Goal: Task Accomplishment & Management: Manage account settings

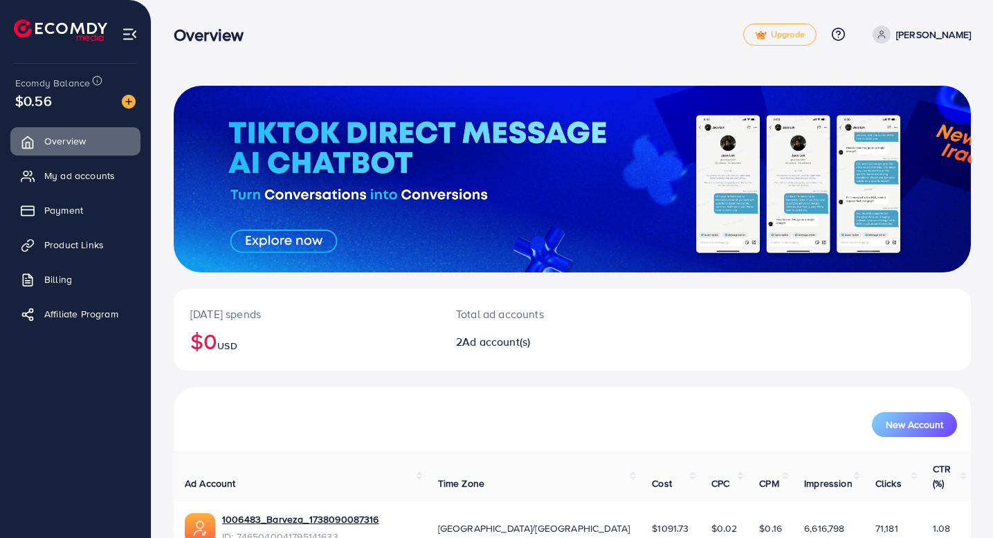
scroll to position [116, 0]
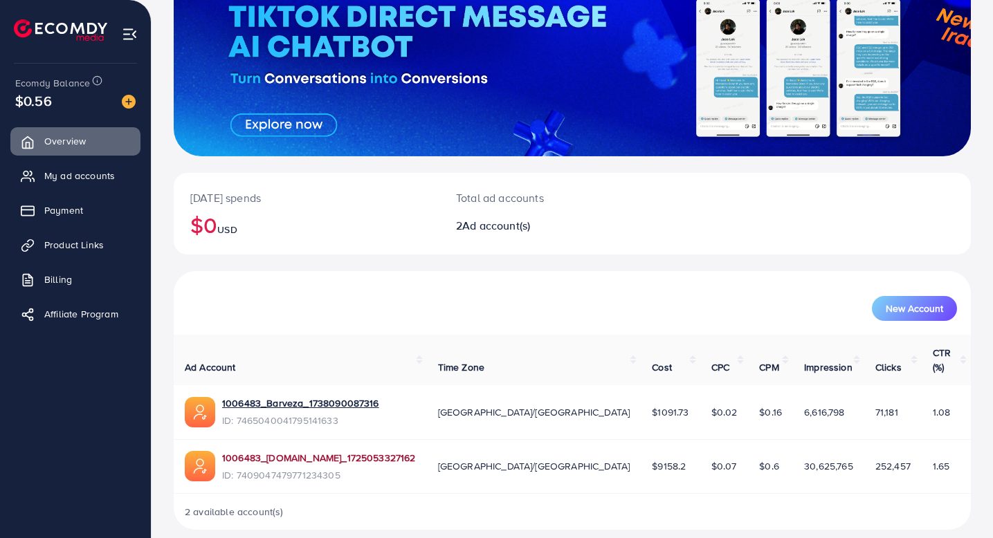
click at [341, 451] on link "1006483_[DOMAIN_NAME]_1725053327162" at bounding box center [319, 458] width 194 height 14
click at [489, 454] on div "2 available account(s)" at bounding box center [572, 512] width 797 height 36
click at [49, 275] on span "Billing" at bounding box center [62, 280] width 28 height 14
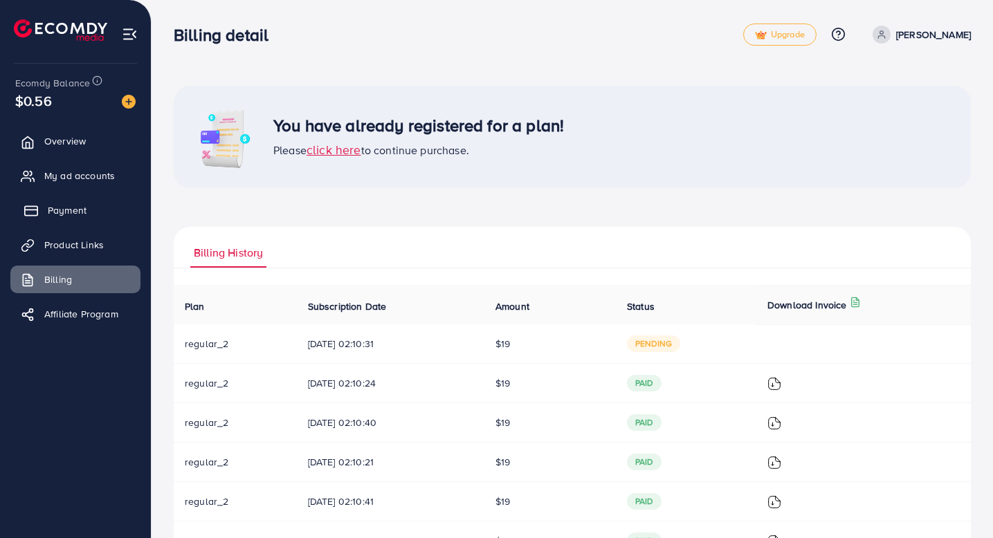
click at [59, 221] on link "Payment" at bounding box center [75, 211] width 130 height 28
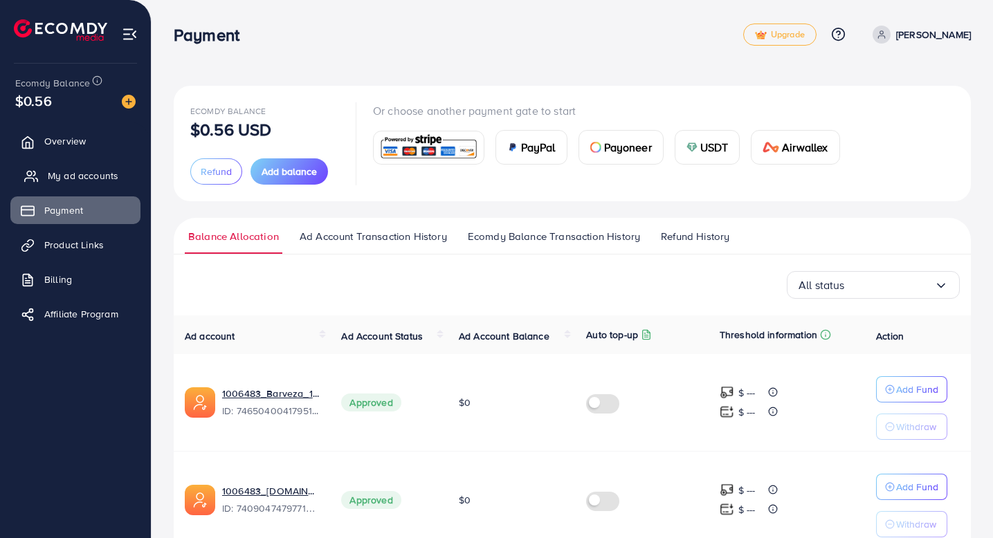
click at [84, 179] on span "My ad accounts" at bounding box center [83, 176] width 71 height 14
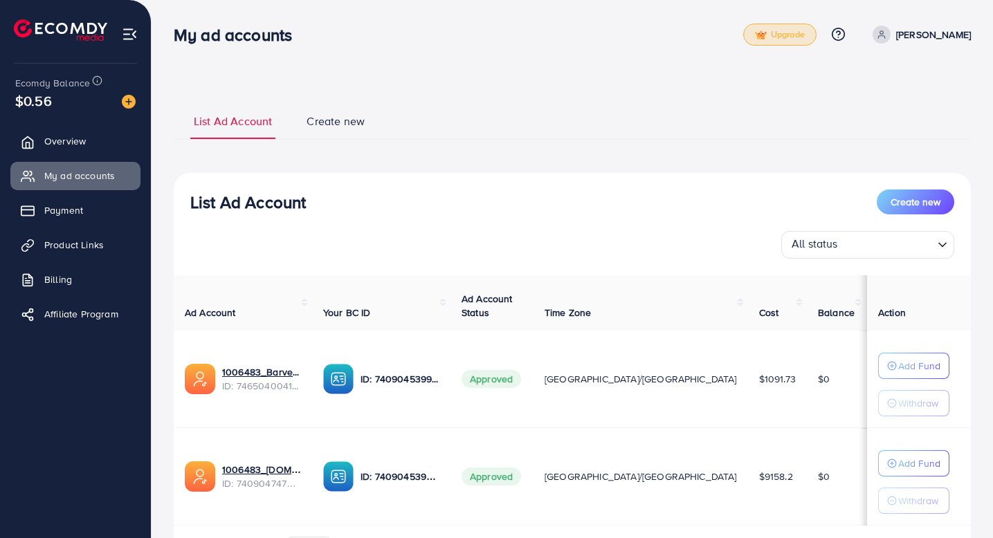
click at [489, 32] on link "Upgrade" at bounding box center [779, 35] width 73 height 22
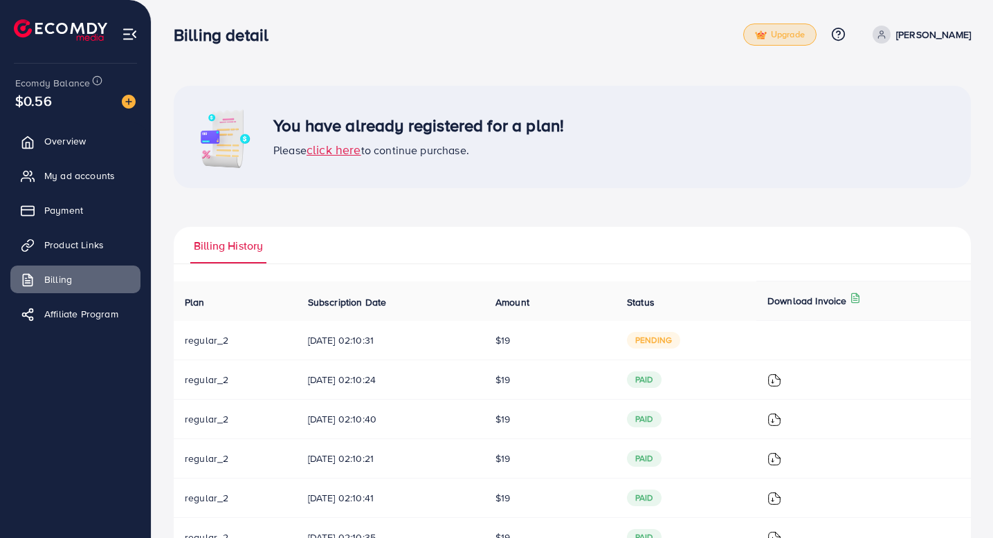
click at [489, 40] on p "[PERSON_NAME]" at bounding box center [933, 34] width 75 height 17
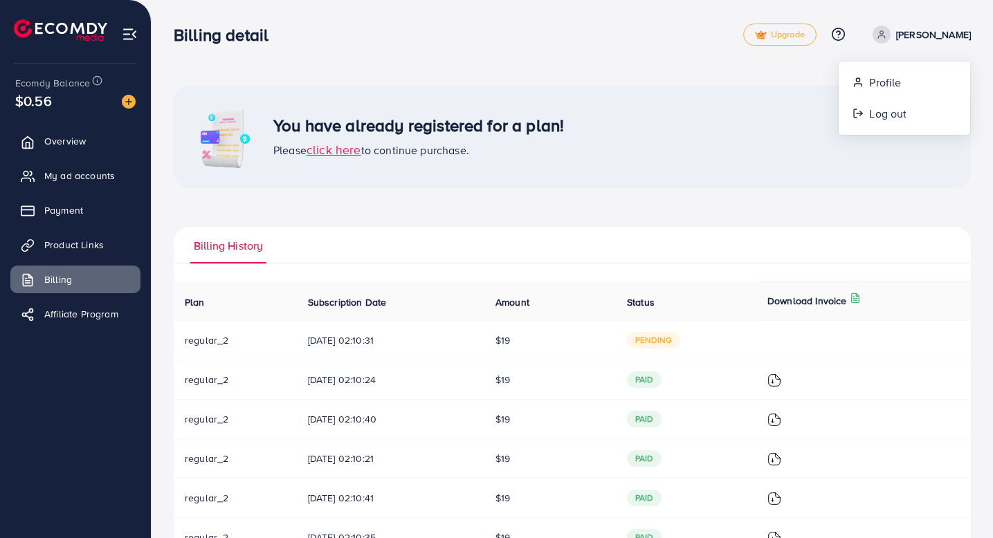
click at [489, 38] on icon at bounding box center [838, 34] width 15 height 15
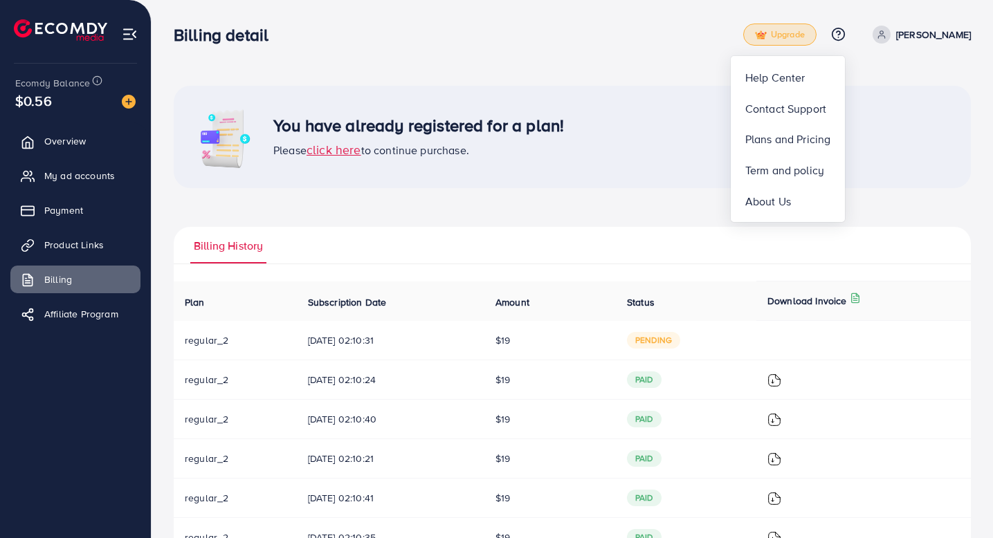
click at [489, 37] on span "Upgrade" at bounding box center [780, 35] width 50 height 10
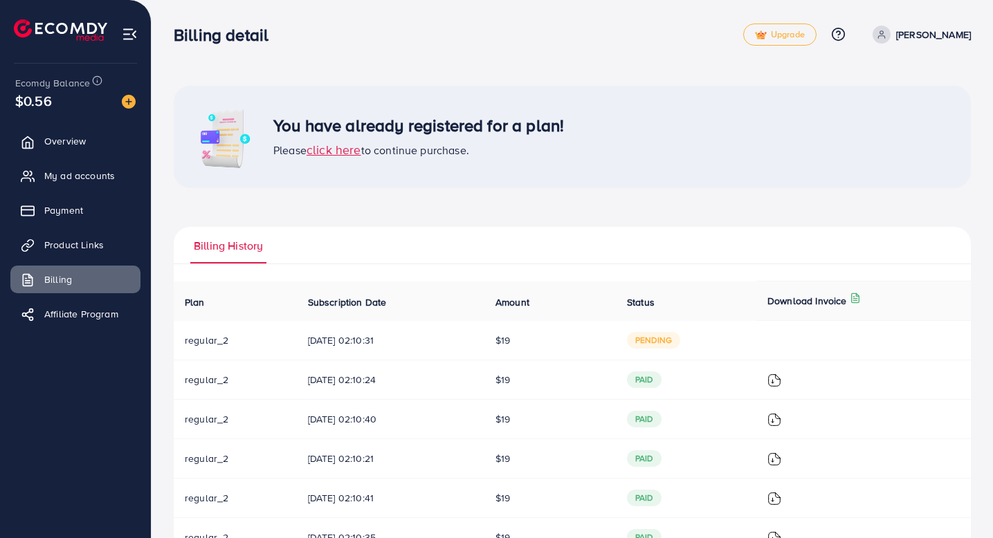
click at [354, 155] on span "click here" at bounding box center [334, 149] width 55 height 17
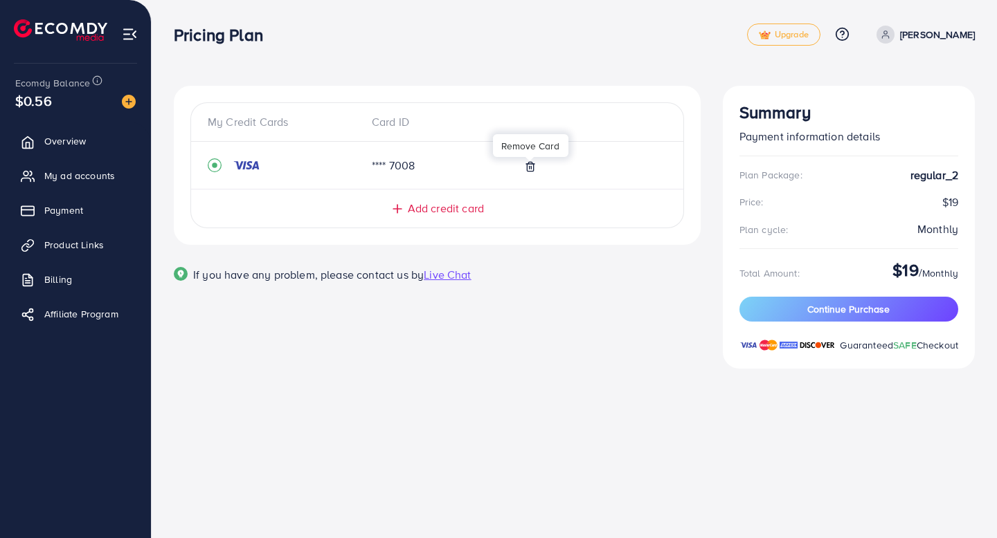
click at [489, 167] on line at bounding box center [531, 167] width 0 height 3
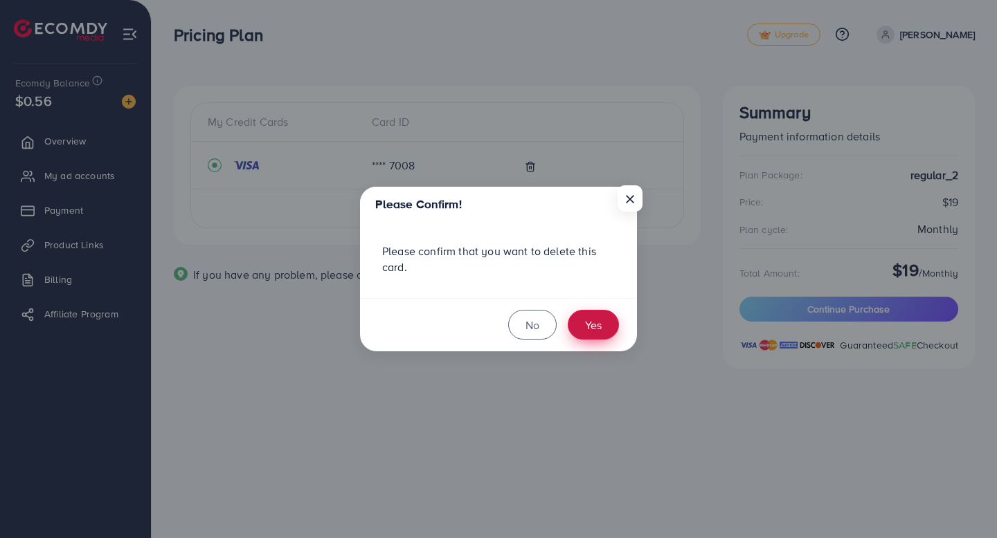
click at [489, 327] on button "Yes" at bounding box center [593, 325] width 51 height 30
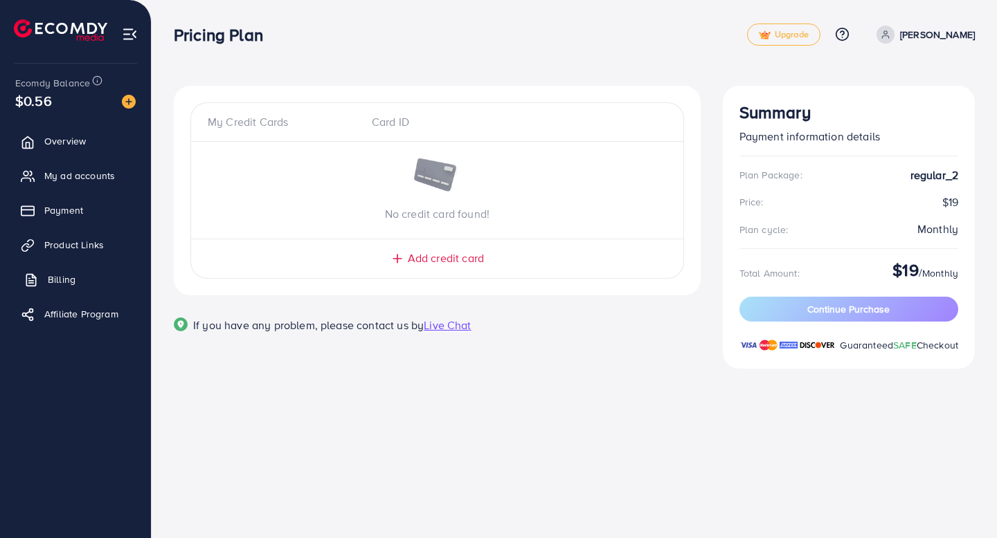
click at [72, 269] on link "Billing" at bounding box center [75, 280] width 130 height 28
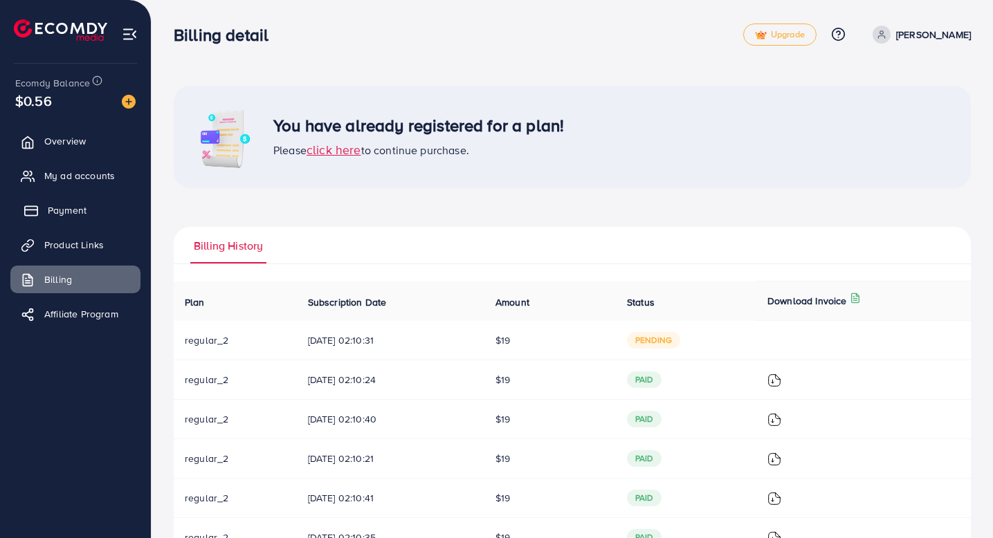
click at [60, 218] on link "Payment" at bounding box center [75, 211] width 130 height 28
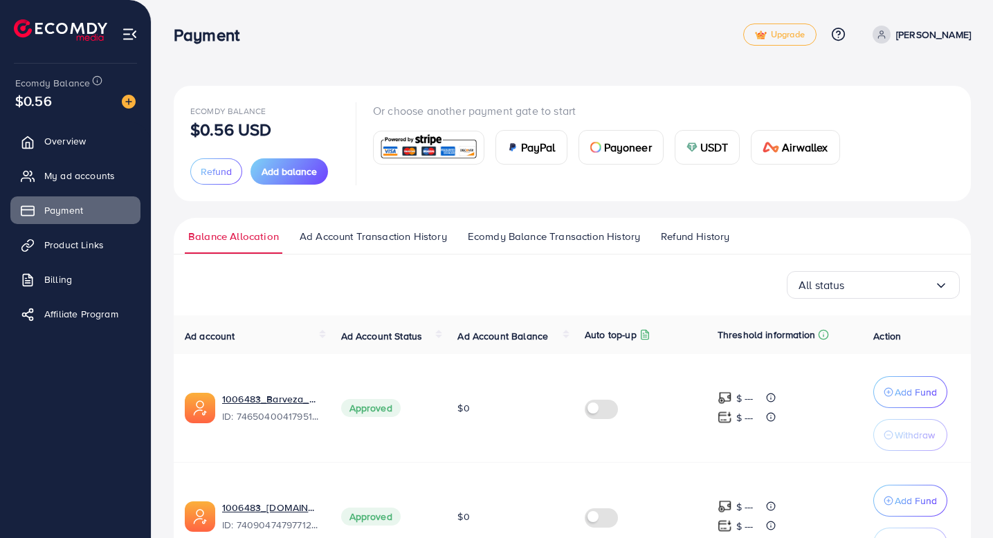
scroll to position [91, 0]
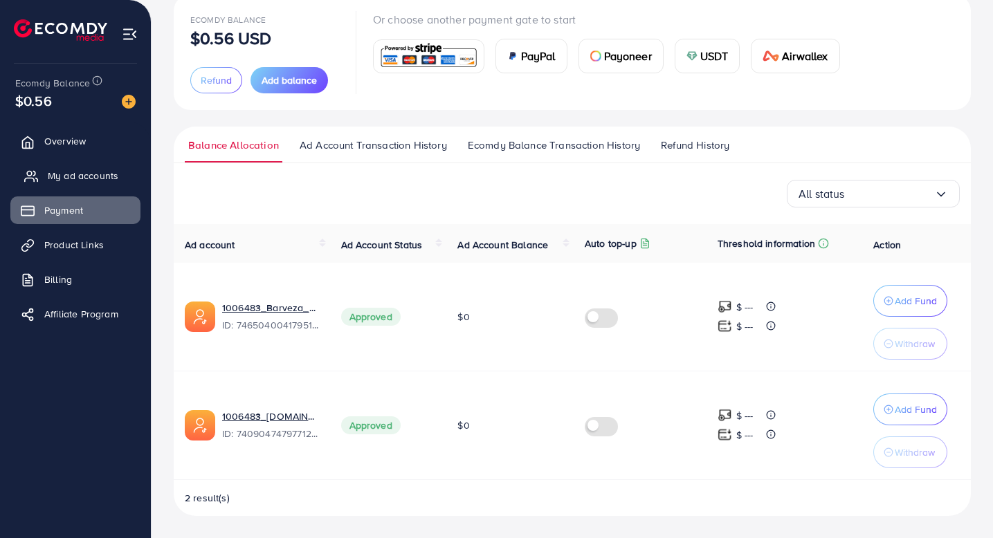
click at [84, 180] on span "My ad accounts" at bounding box center [83, 176] width 71 height 14
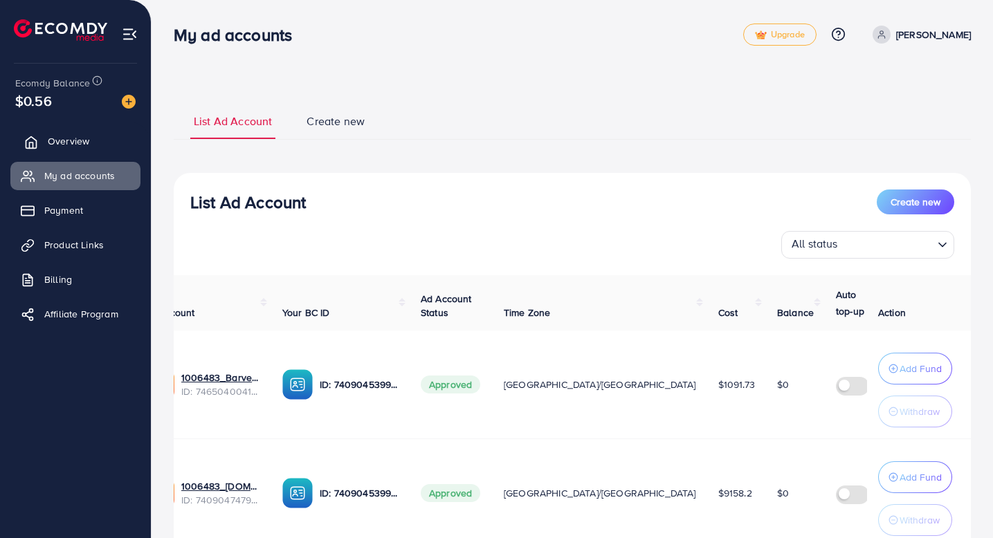
click at [46, 138] on link "Overview" at bounding box center [75, 141] width 130 height 28
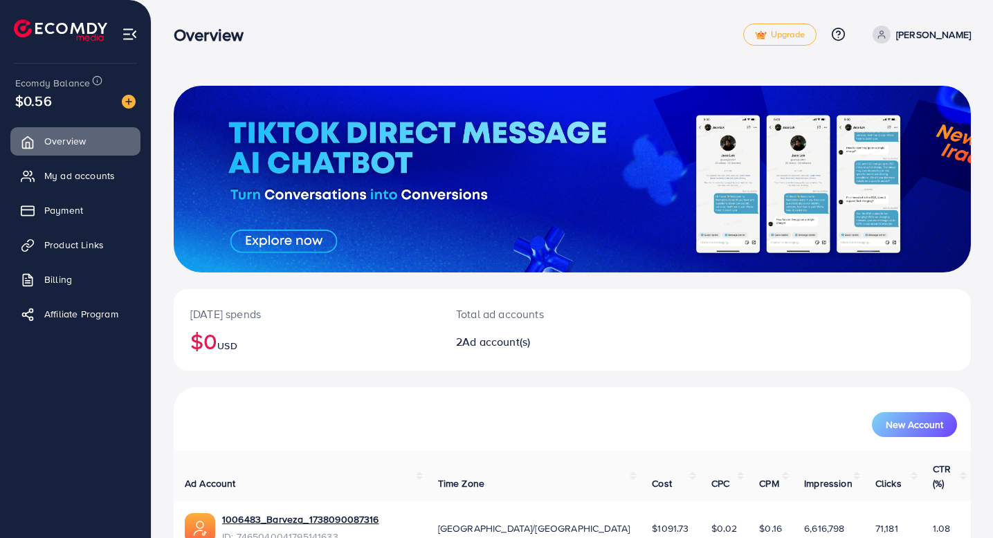
scroll to position [116, 0]
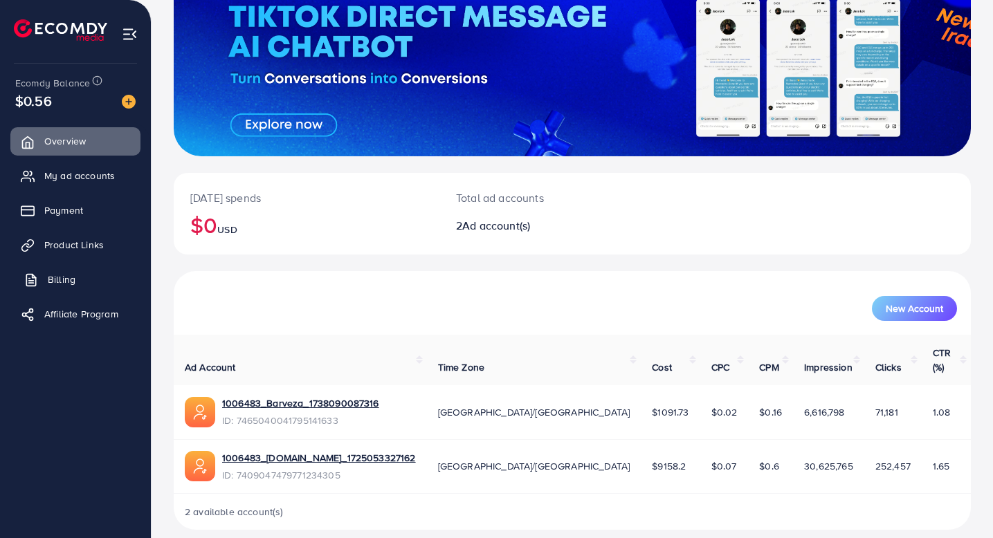
click at [71, 277] on span "Billing" at bounding box center [62, 280] width 28 height 14
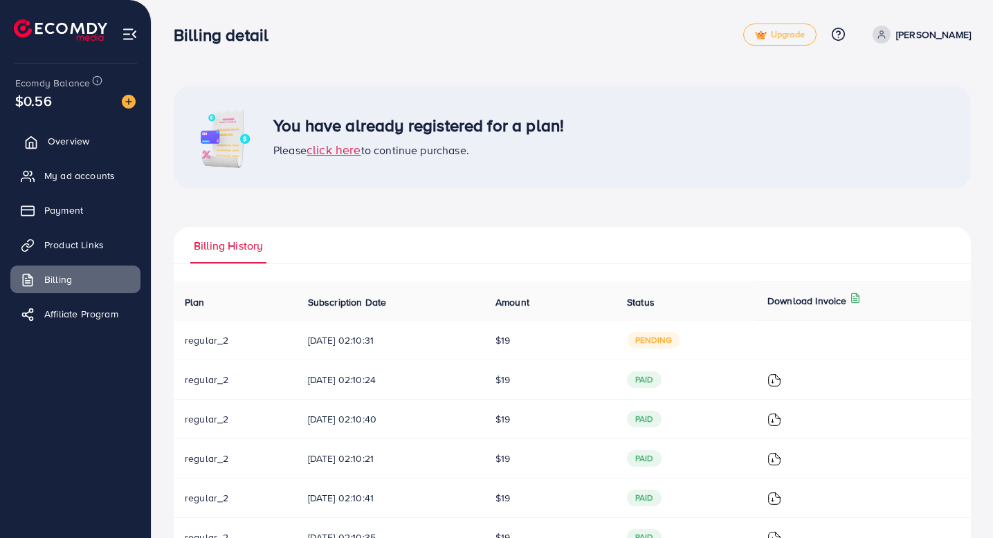
click at [55, 140] on span "Overview" at bounding box center [69, 141] width 42 height 14
